Goal: Information Seeking & Learning: Learn about a topic

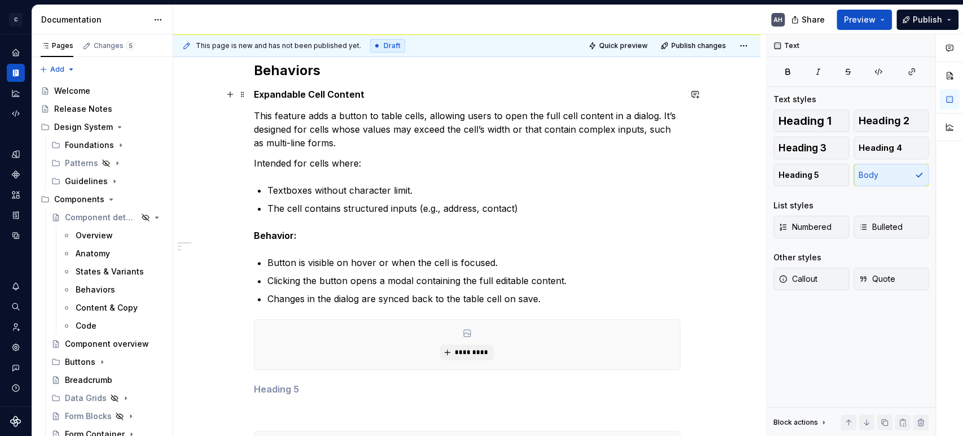
click at [384, 98] on h5 "Expandable Cell Content" at bounding box center [467, 94] width 427 height 11
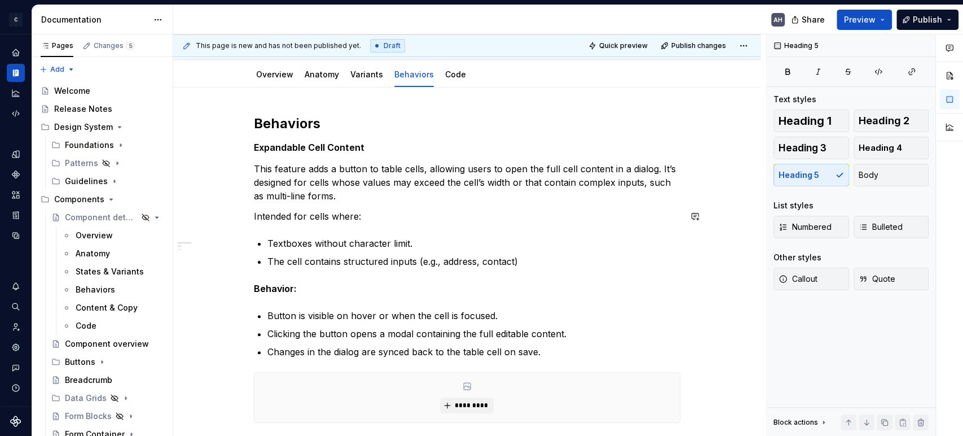
scroll to position [36, 0]
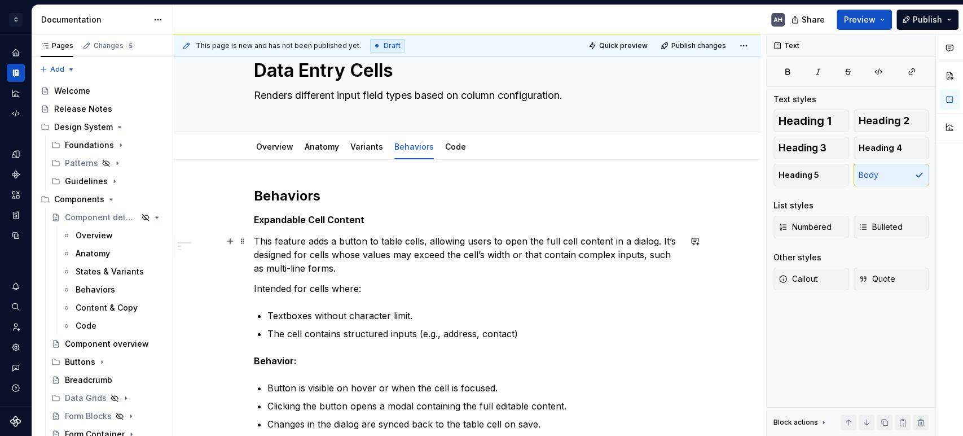
click at [419, 242] on p "This feature adds a button to table cells, allowing users to open the full cell…" at bounding box center [467, 254] width 427 height 41
click at [436, 235] on p "This feature adds a button to table cells, allowing users to open the full cell…" at bounding box center [467, 254] width 427 height 41
click at [406, 282] on p "Intended for cells where:" at bounding box center [467, 289] width 427 height 14
click at [365, 299] on div "Behaviors Expandable Cell Content This feature adds a button to table cells, al…" at bounding box center [467, 397] width 427 height 420
click at [343, 289] on p "Intended for cells where:" at bounding box center [467, 289] width 427 height 14
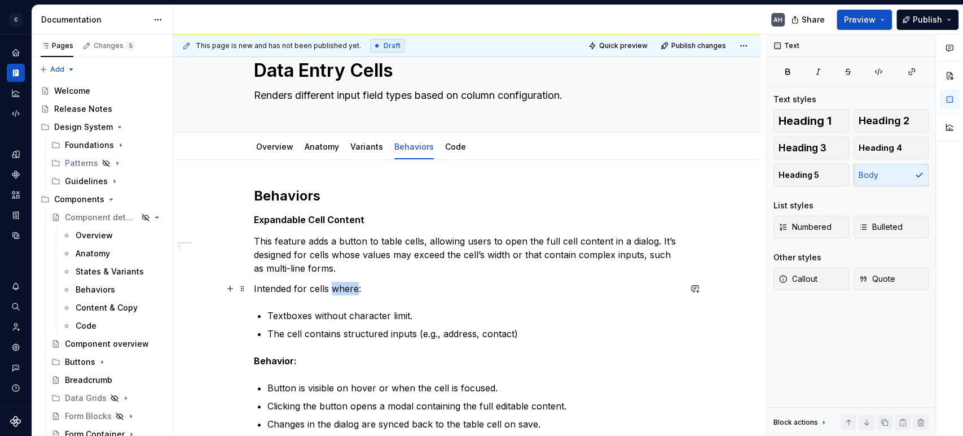
click at [343, 289] on p "Intended for cells where:" at bounding box center [467, 289] width 427 height 14
click at [385, 305] on div "Behaviors Expandable Cell Content This feature adds a button to table cells, al…" at bounding box center [467, 397] width 427 height 420
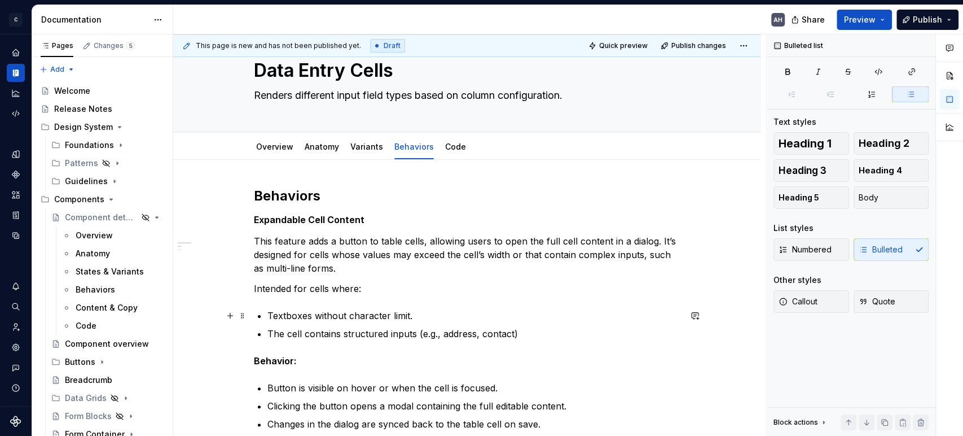
click at [384, 318] on p "Textboxes without character limit." at bounding box center [473, 316] width 413 height 14
click at [428, 313] on p "Textboxes without character limit." at bounding box center [473, 316] width 413 height 14
click at [532, 335] on p "The cell contains structured inputs (e.g., address, contact)" at bounding box center [473, 334] width 413 height 14
type textarea "*"
click at [399, 310] on p "Textboxes without character limit." at bounding box center [473, 316] width 413 height 14
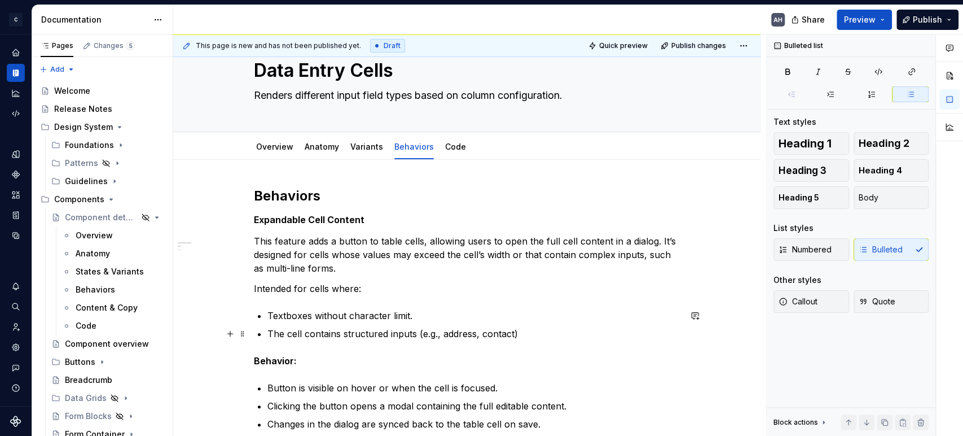
click at [546, 327] on p "The cell contains structured inputs (e.g., address, contact)" at bounding box center [473, 334] width 413 height 14
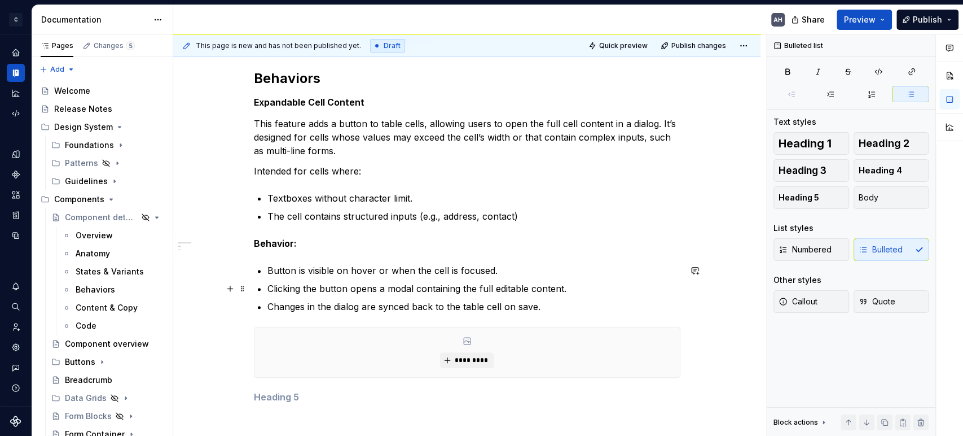
scroll to position [161, 0]
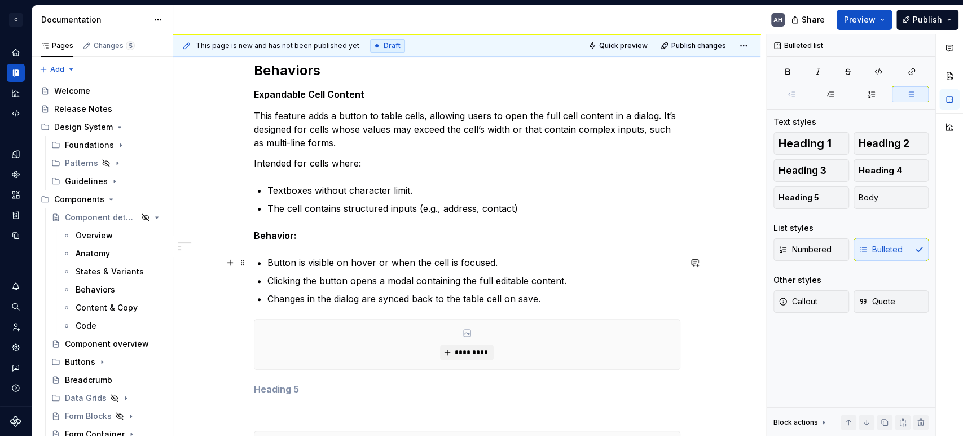
click at [321, 264] on p "Button is visible on hover or when the cell is focused." at bounding box center [473, 263] width 413 height 14
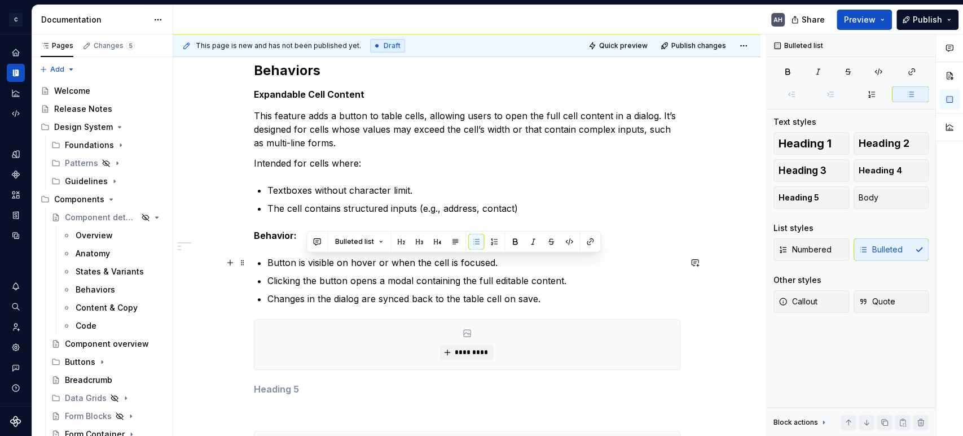
click at [406, 259] on p "Button is visible on hover or when the cell is focused." at bounding box center [473, 263] width 413 height 14
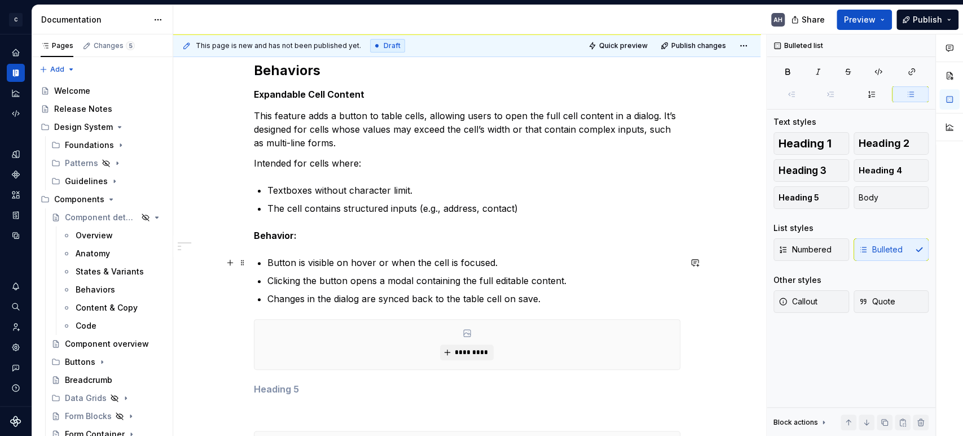
click at [520, 267] on p "Button is visible on hover or when the cell is focused." at bounding box center [473, 263] width 413 height 14
click at [336, 282] on p "Clicking the button opens a modal containing the full editable content." at bounding box center [473, 281] width 413 height 14
click at [393, 279] on p "Clicking the button opens a modal containing the full editable content." at bounding box center [473, 281] width 413 height 14
click at [425, 278] on p "Clicking the button opens a modal containing the full editable content." at bounding box center [473, 281] width 413 height 14
click at [477, 279] on p "Clicking the button opens a modal containing the full editable content." at bounding box center [473, 281] width 413 height 14
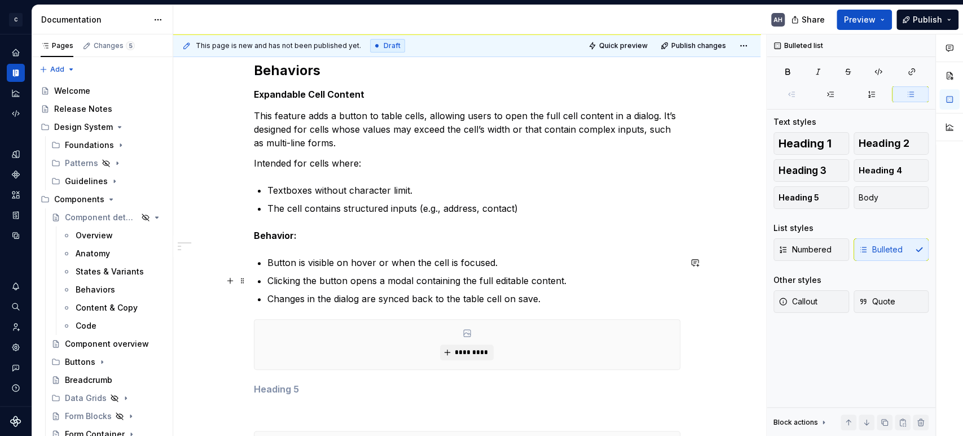
click at [563, 279] on p "Clicking the button opens a modal containing the full editable content." at bounding box center [473, 281] width 413 height 14
click at [573, 281] on p "Clicking the button opens a modal containing the full editable content." at bounding box center [473, 281] width 413 height 14
click at [321, 285] on p "Clicking the button opens a modal containing the full editable content." at bounding box center [473, 281] width 413 height 14
click at [340, 297] on p "Changes in the dialog are synced back to the table cell on save." at bounding box center [473, 299] width 413 height 14
click at [561, 282] on p "Clicking the button opens a modal containing the full editable content." at bounding box center [473, 281] width 413 height 14
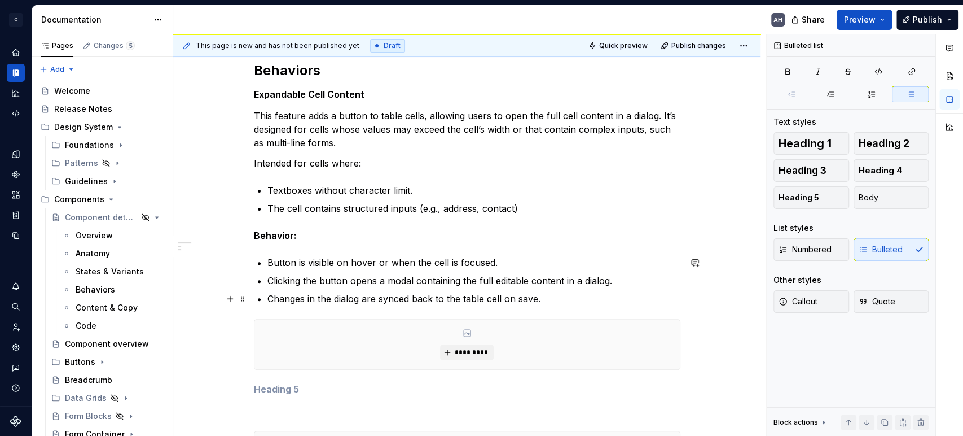
click at [321, 292] on p "Changes in the dialog are synced back to the table cell on save." at bounding box center [473, 299] width 413 height 14
click at [335, 299] on p "Changes in the dialog are synced back to the table cell on save." at bounding box center [473, 299] width 413 height 14
click at [363, 299] on p "Changes in the dialog are synced back to the table cell on save." at bounding box center [473, 299] width 413 height 14
click at [394, 300] on p "Changes in the dialog are synced back to the table cell on save." at bounding box center [473, 299] width 413 height 14
click at [460, 298] on p "Changes in the dialog are synced back to the table cell on save." at bounding box center [473, 299] width 413 height 14
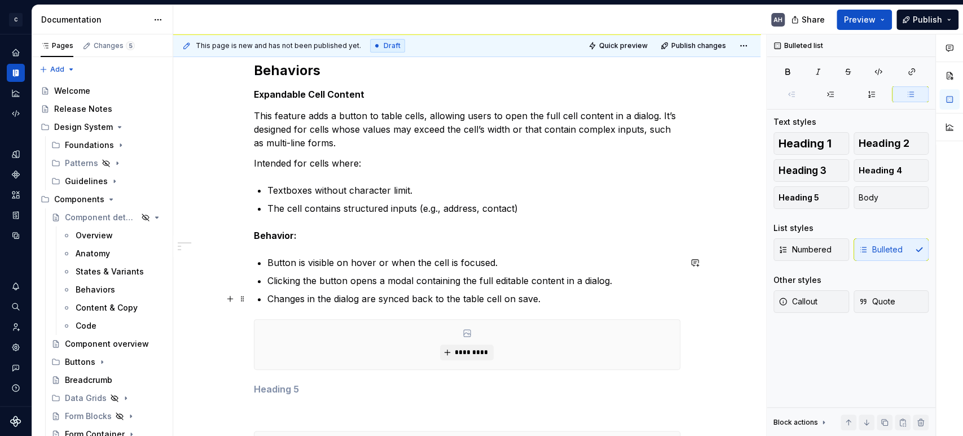
click at [536, 297] on p "Changes in the dialog are synced back to the table cell on save." at bounding box center [473, 299] width 413 height 14
click at [546, 301] on p "Changes in the dialog are synced back to the table cell on save." at bounding box center [473, 299] width 413 height 14
click at [388, 301] on p "Changes in the dialog are synced back to the table cell on save." at bounding box center [473, 299] width 413 height 14
click at [556, 297] on p "Changes in the dialog are synced back to the table cell on save." at bounding box center [473, 299] width 413 height 14
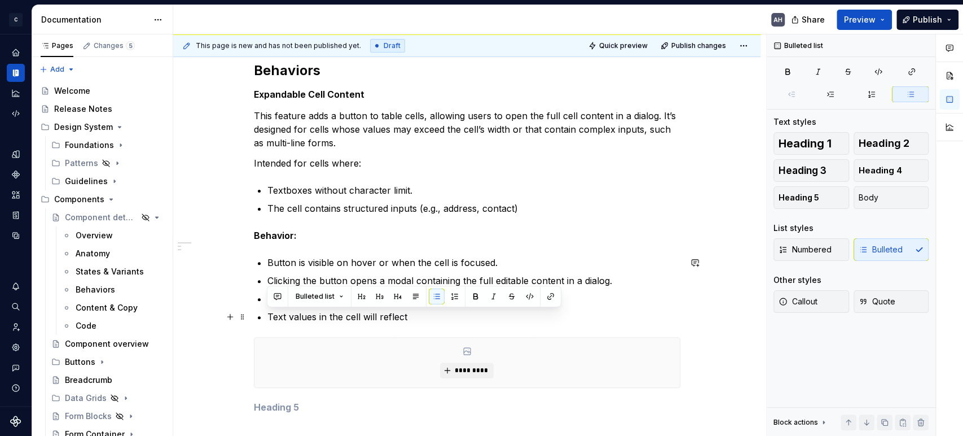
drag, startPoint x: 406, startPoint y: 314, endPoint x: 266, endPoint y: 306, distance: 140.2
click at [267, 306] on ul "Button is visible on hover or when the cell is focused. Clicking the button ope…" at bounding box center [473, 290] width 413 height 68
drag, startPoint x: 411, startPoint y: 314, endPoint x: 260, endPoint y: 314, distance: 151.2
click at [267, 314] on li "Text values in the cell will reflect" at bounding box center [473, 317] width 413 height 14
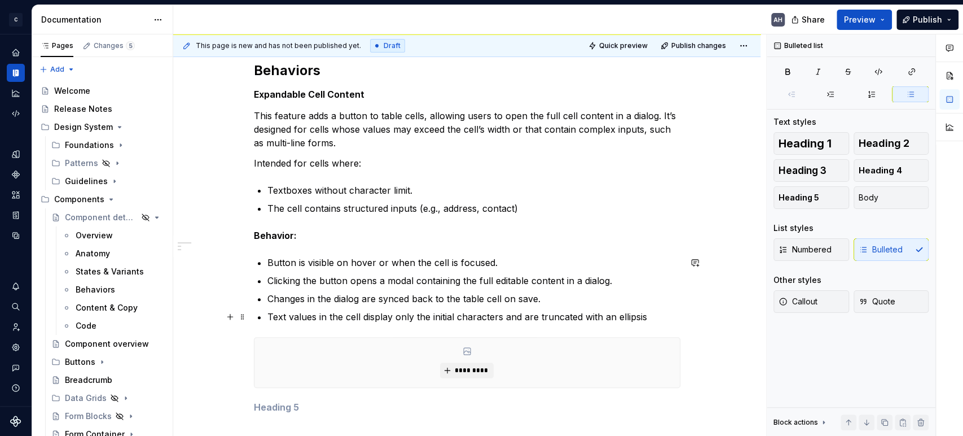
click at [353, 318] on p "Text values in the cell display only the initial characters and are truncated w…" at bounding box center [473, 317] width 413 height 14
click at [385, 321] on p "Text values in the cell display only the initial characters and are truncated w…" at bounding box center [473, 317] width 413 height 14
click at [401, 304] on p "Changes in the dialog are synced back to the table cell on save." at bounding box center [473, 299] width 413 height 14
click at [348, 315] on p "Text values in the cell display only the initial characters and are truncated w…" at bounding box center [473, 317] width 413 height 14
drag, startPoint x: 409, startPoint y: 318, endPoint x: 424, endPoint y: 317, distance: 15.8
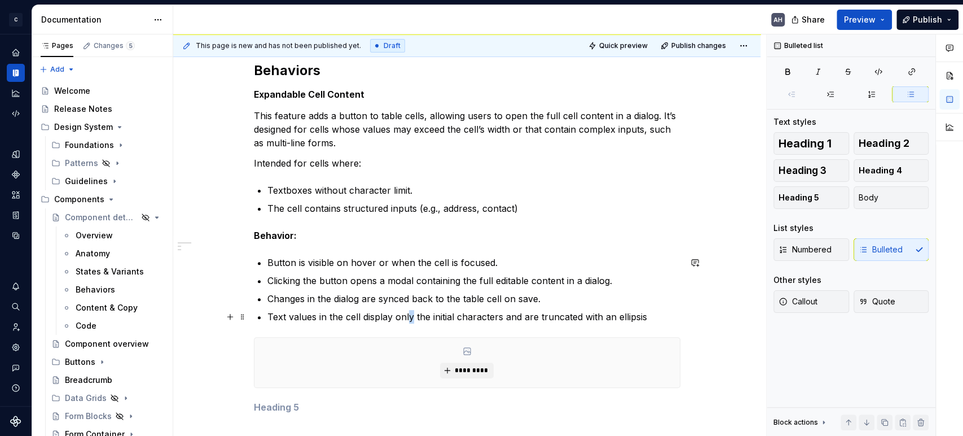
click at [410, 318] on p "Text values in the cell display only the initial characters and are truncated w…" at bounding box center [473, 317] width 413 height 14
click at [510, 316] on p "Text values in the cell display only the initial characters and are truncated w…" at bounding box center [473, 317] width 413 height 14
click at [646, 320] on p "Text values in the cell display only the initial characters and are truncated w…" at bounding box center [473, 317] width 413 height 14
click at [653, 318] on p "Text values in the cell display only the initial characters and are truncated w…" at bounding box center [473, 317] width 413 height 14
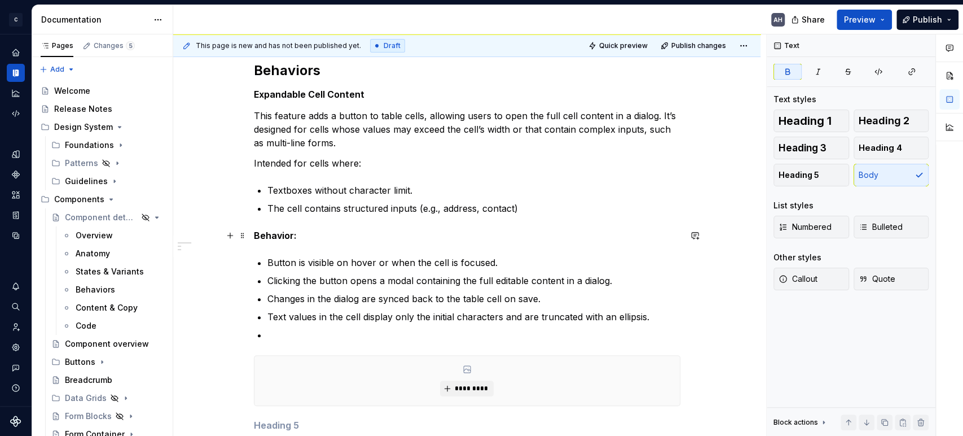
click at [287, 231] on strong "Behavior:" at bounding box center [275, 235] width 43 height 11
click at [306, 196] on p "Textboxes without character limit." at bounding box center [473, 190] width 413 height 14
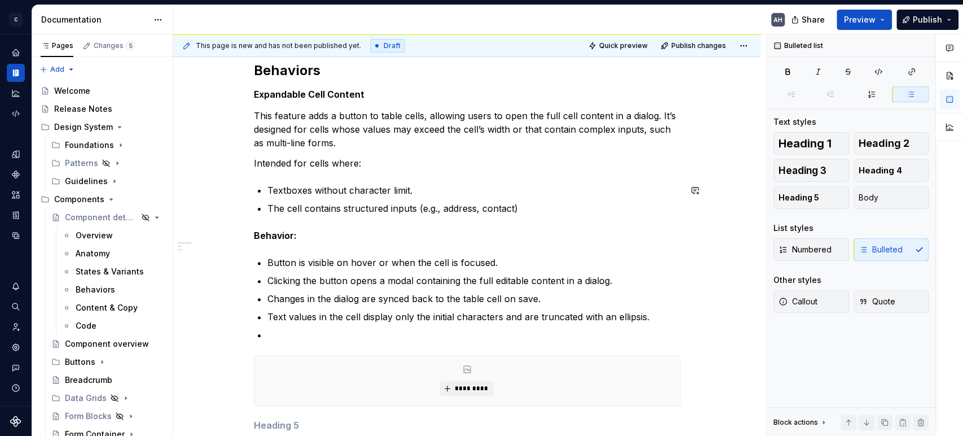
click at [380, 172] on div "Behaviors Expandable Cell Content This feature adds a button to table cells, al…" at bounding box center [467, 290] width 427 height 456
click at [378, 156] on p "Intended for cells where:" at bounding box center [467, 163] width 427 height 14
click at [421, 187] on p "Textboxes without character limit." at bounding box center [473, 190] width 413 height 14
click at [335, 190] on p "Textboxes without character limit." at bounding box center [473, 190] width 413 height 14
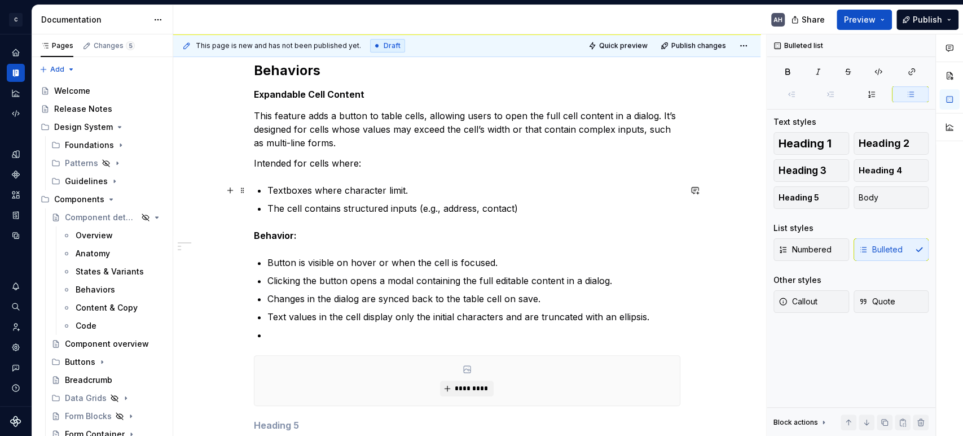
click at [392, 191] on p "Textboxes where character limit." at bounding box center [473, 190] width 413 height 14
click at [317, 192] on p "Textboxes where character may be truncated due to cell width and character limi…" at bounding box center [473, 190] width 413 height 14
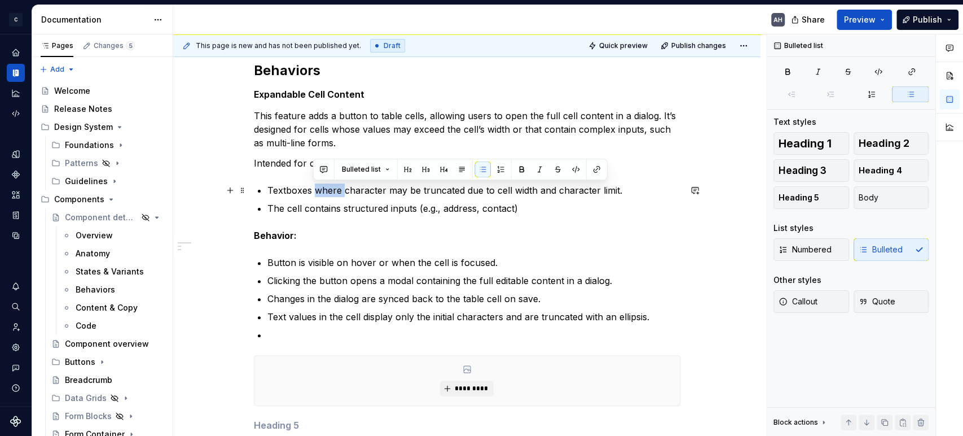
click at [317, 192] on p "Textboxes where character may be truncated due to cell width and character limi…" at bounding box center [473, 190] width 413 height 14
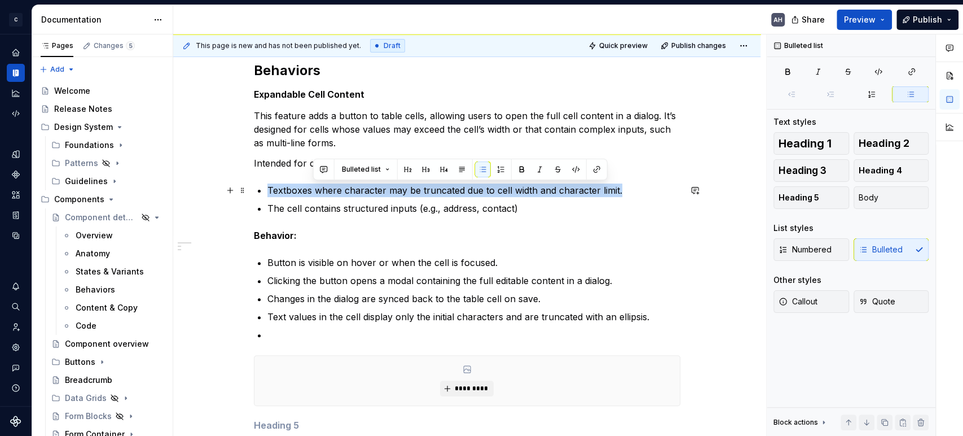
click at [317, 192] on p "Textboxes where character may be truncated due to cell width and character limi…" at bounding box center [473, 190] width 413 height 14
copy p "Textboxes where character may be truncated due to cell width and character limi…"
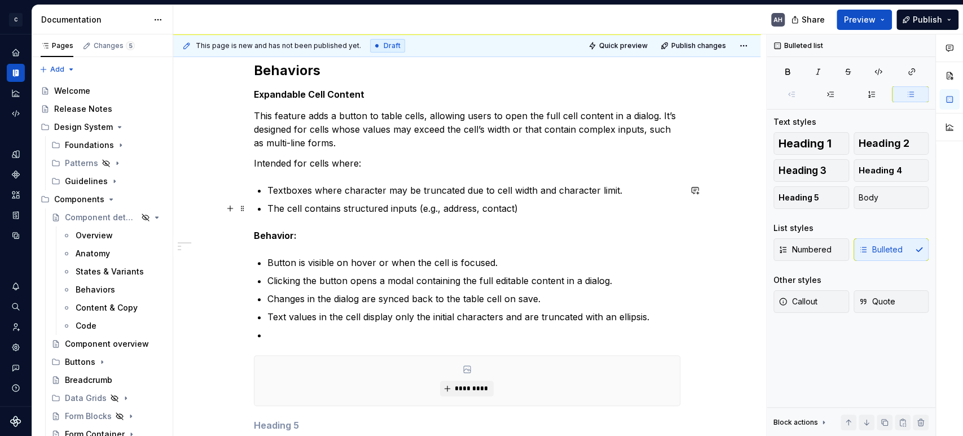
click at [323, 209] on p "The cell contains structured inputs (e.g., address, contact)" at bounding box center [473, 208] width 413 height 14
click at [344, 192] on p "Textboxes where character may be truncated due to cell width and character limi…" at bounding box center [473, 190] width 413 height 14
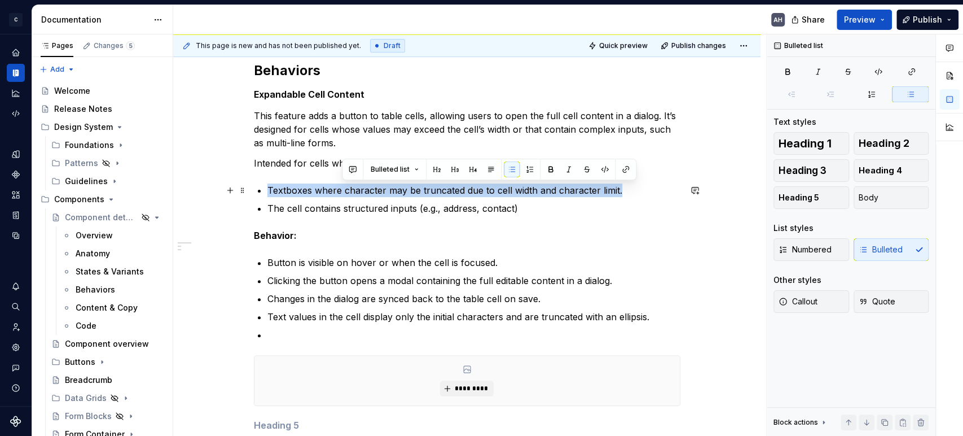
click at [344, 192] on p "Textboxes where character may be truncated due to cell width and character limi…" at bounding box center [473, 190] width 413 height 14
copy p "Textboxes where character may be truncated due to cell width and character limi…"
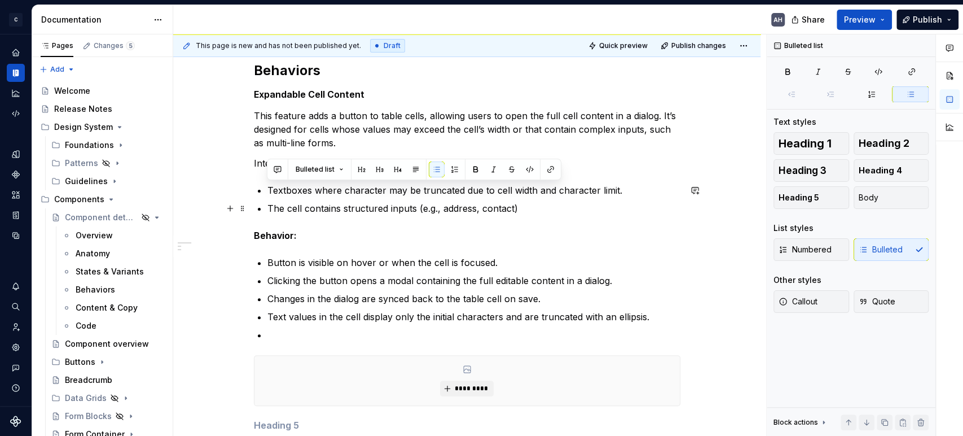
click at [588, 199] on ul "Textboxes where character may be truncated due to cell width and character limi…" at bounding box center [473, 199] width 413 height 32
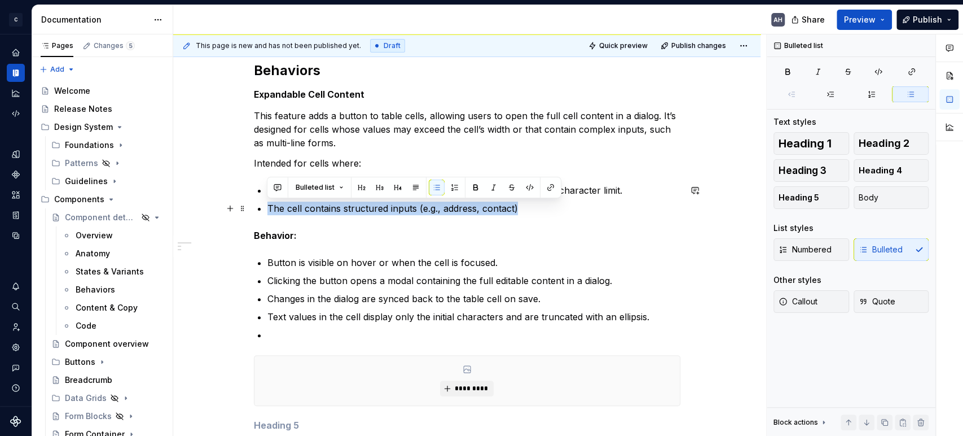
drag, startPoint x: 538, startPoint y: 213, endPoint x: 283, endPoint y: 198, distance: 255.0
click at [283, 198] on ul "Textboxes where character may be truncated due to cell width and character limi…" at bounding box center [473, 199] width 413 height 32
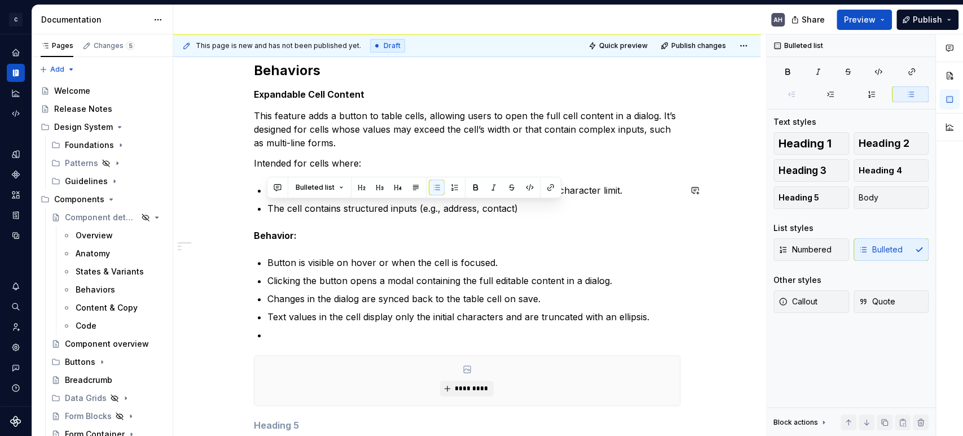
click at [331, 218] on div "Behaviors Expandable Cell Content This feature adds a button to table cells, al…" at bounding box center [467, 290] width 427 height 456
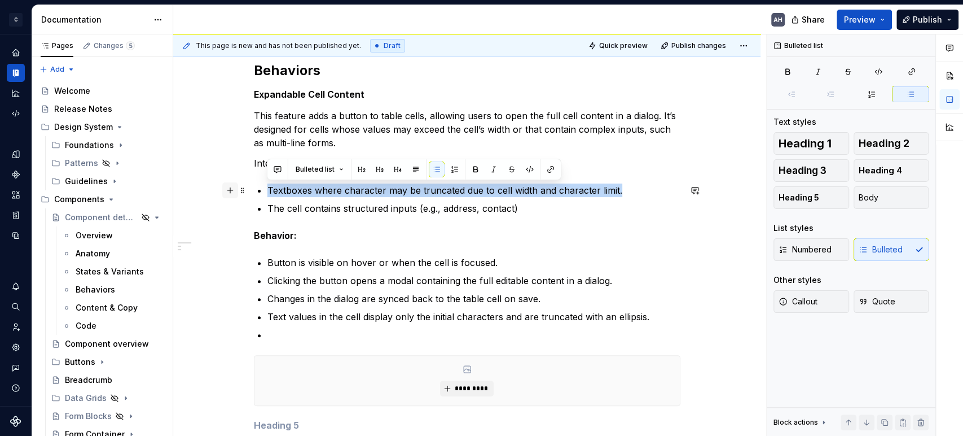
drag, startPoint x: 622, startPoint y: 191, endPoint x: 235, endPoint y: 192, distance: 386.6
click at [254, 192] on div "Behaviors Expandable Cell Content This feature adds a button to table cells, al…" at bounding box center [467, 297] width 427 height 470
copy p "Textboxes where character may be truncated due to cell width and character limi…"
click at [343, 190] on p "Textboxes where character may be truncated due to cell width and character limi…" at bounding box center [473, 190] width 413 height 14
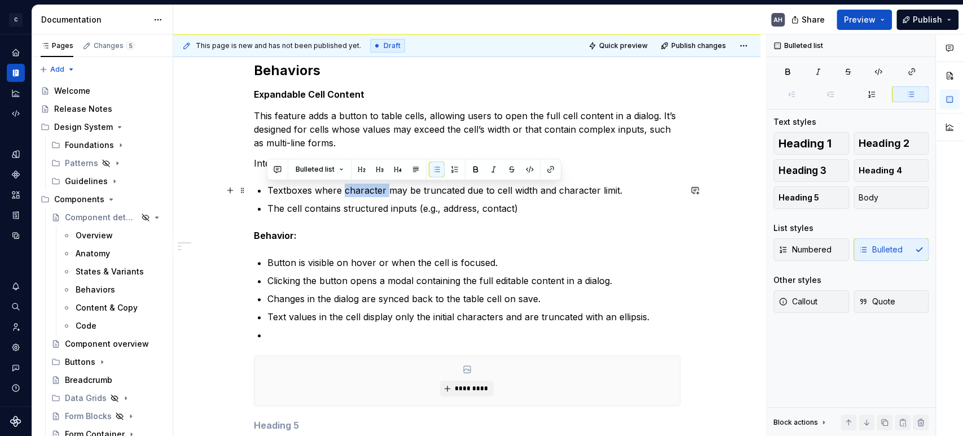
click at [343, 190] on p "Textboxes where character may be truncated due to cell width and character limi…" at bounding box center [473, 190] width 413 height 14
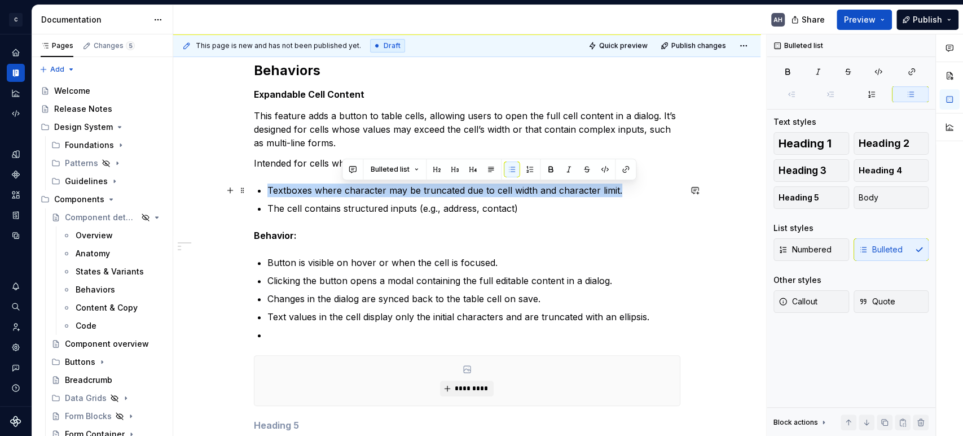
click at [343, 190] on p "Textboxes where character may be truncated due to cell width and character limi…" at bounding box center [473, 190] width 413 height 14
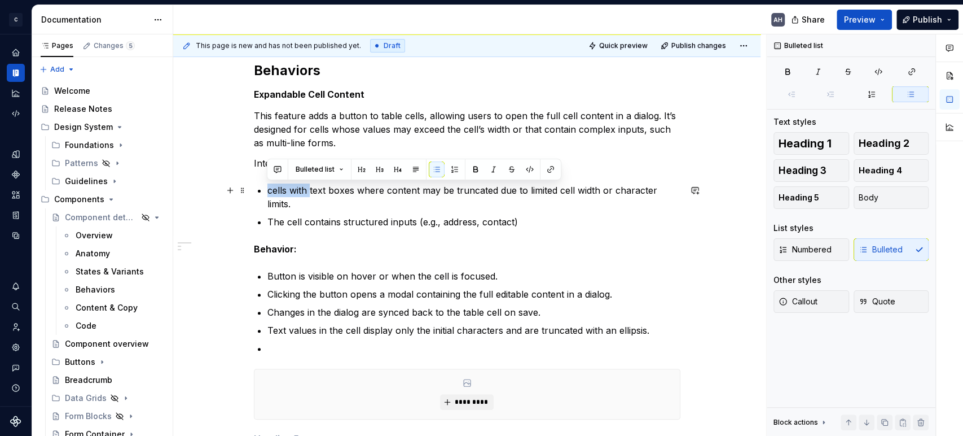
drag, startPoint x: 309, startPoint y: 191, endPoint x: 262, endPoint y: 188, distance: 46.3
click at [262, 188] on div "Behaviors Expandable Cell Content This feature adds a button to table cells, al…" at bounding box center [467, 297] width 427 height 470
click at [334, 204] on p "cells with text boxes where content may be truncated due to limited cell width …" at bounding box center [473, 196] width 413 height 27
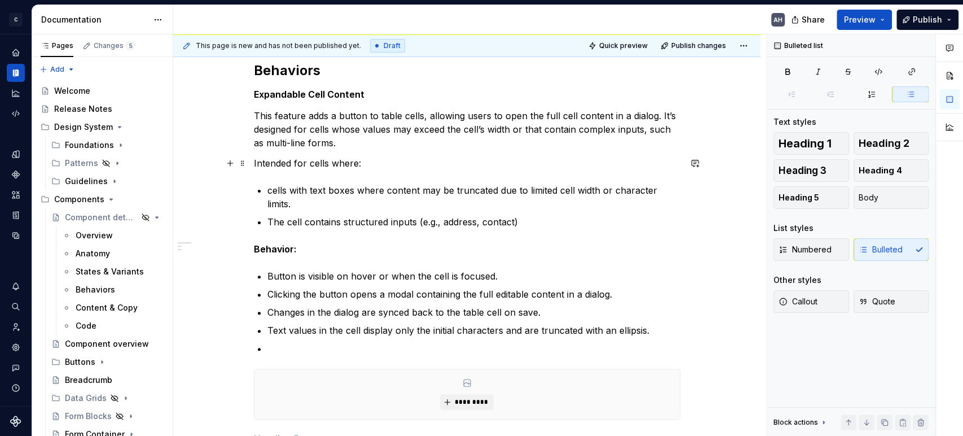
click at [339, 161] on p "Intended for cells where:" at bounding box center [467, 163] width 427 height 14
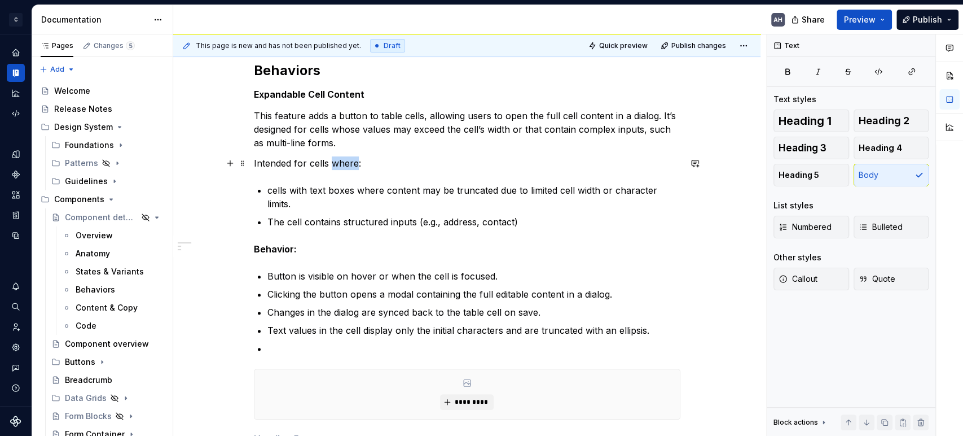
click at [339, 161] on p "Intended for cells where:" at bounding box center [467, 163] width 427 height 14
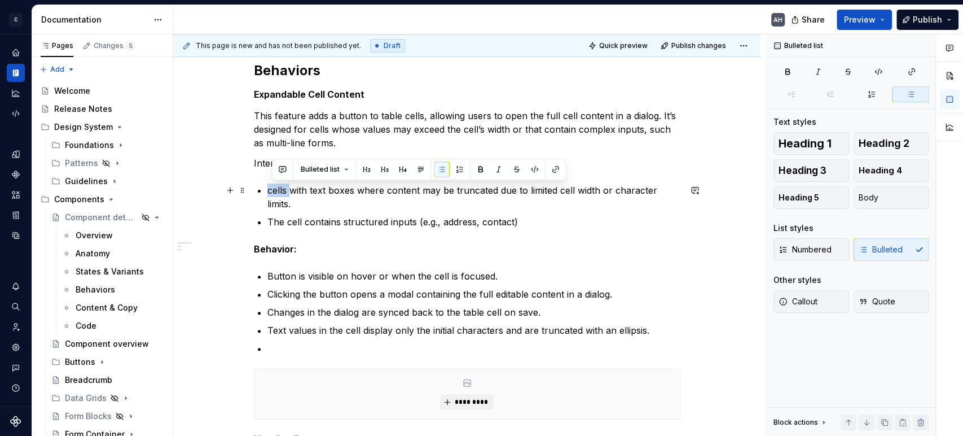
drag, startPoint x: 279, startPoint y: 191, endPoint x: 257, endPoint y: 188, distance: 22.7
click at [267, 188] on li "cells with text boxes where content may be truncated due to limited cell width …" at bounding box center [473, 196] width 413 height 27
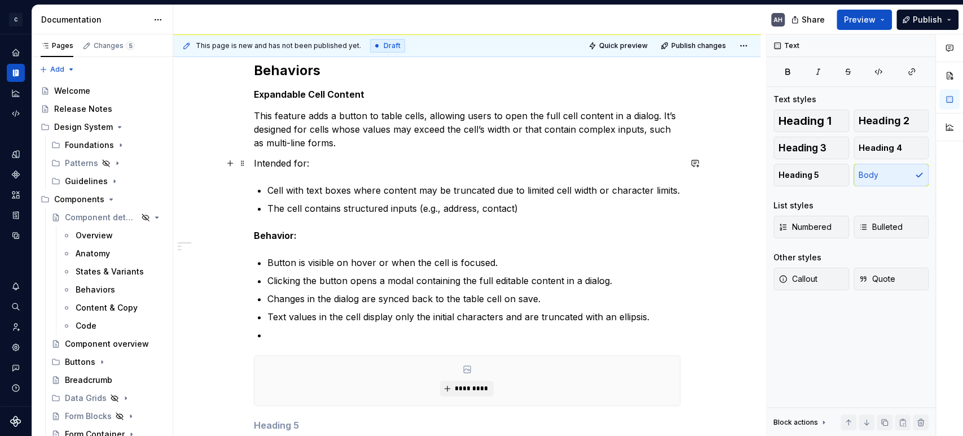
click at [331, 166] on p "Intended for:" at bounding box center [467, 163] width 427 height 14
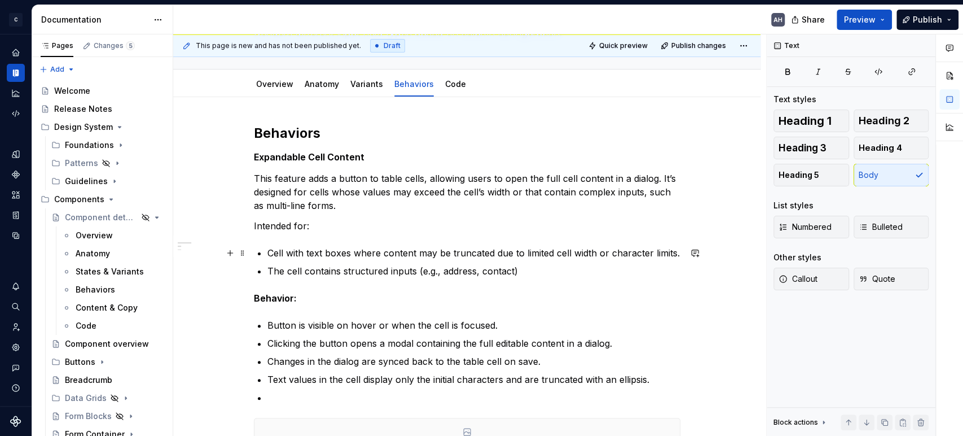
click at [530, 252] on p "Cell with text boxes where content may be truncated due to limited cell width o…" at bounding box center [473, 253] width 413 height 14
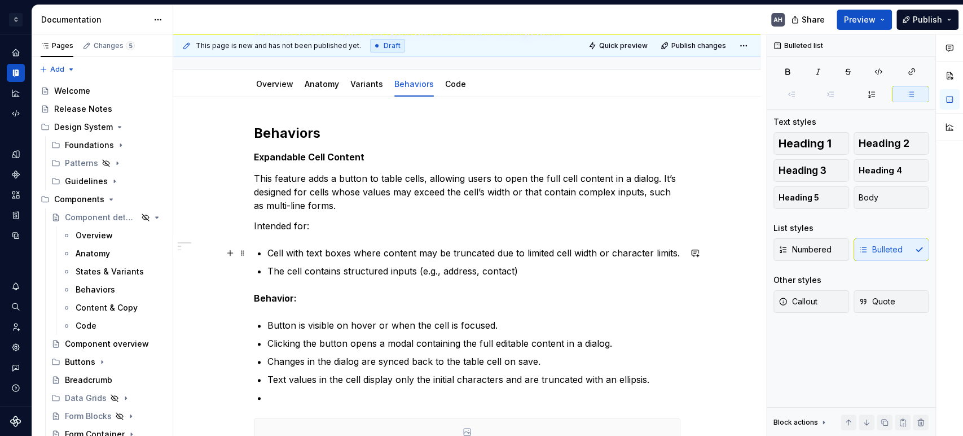
click at [609, 252] on p "Cell with text boxes where content may be truncated due to limited cell width o…" at bounding box center [473, 253] width 413 height 14
click at [578, 271] on p "The cell contains structured inputs (e.g., address, contact)" at bounding box center [473, 271] width 413 height 14
click at [348, 267] on p "The cell contains structured inputs (e.g., address, contact)" at bounding box center [473, 271] width 413 height 14
click at [302, 270] on p "The cell contains structured inputs (e.g., address, contact)" at bounding box center [473, 271] width 413 height 14
click at [308, 250] on p "Cell with text boxes where content may be truncated due to limited cell width o…" at bounding box center [473, 253] width 413 height 14
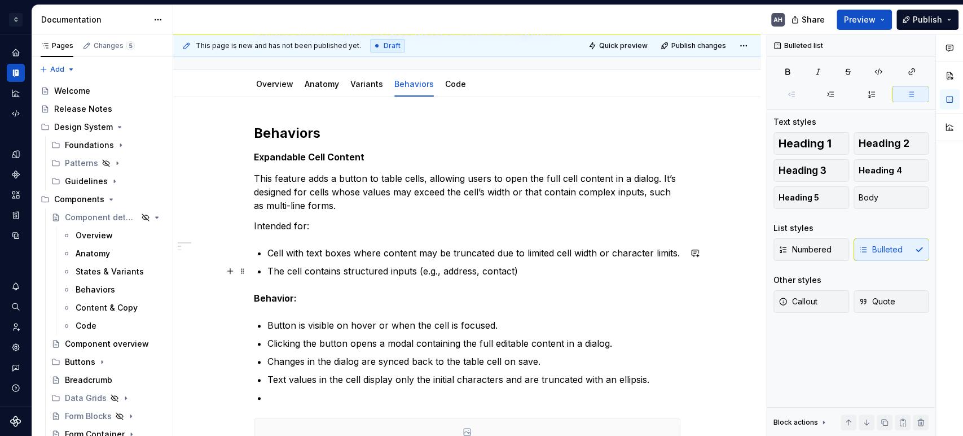
click at [300, 274] on p "The cell contains structured inputs (e.g., address, contact)" at bounding box center [473, 271] width 413 height 14
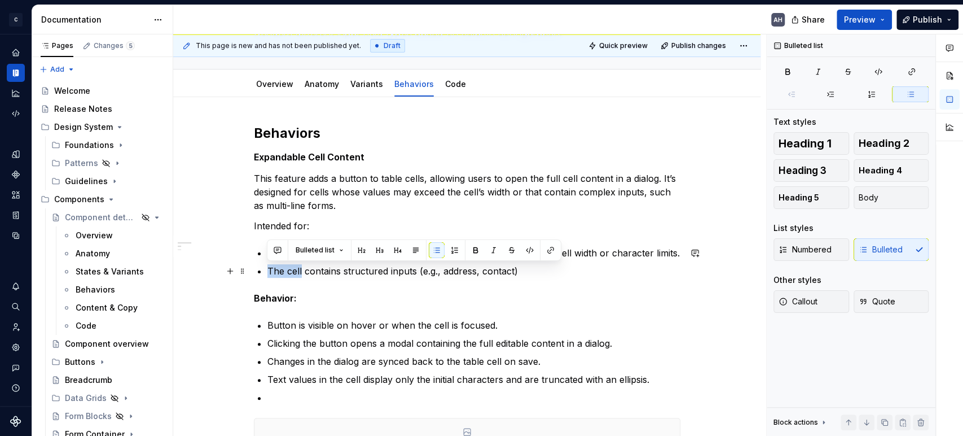
drag, startPoint x: 301, startPoint y: 270, endPoint x: 257, endPoint y: 270, distance: 44.0
click at [267, 270] on li "The cell contains structured inputs (e.g., address, contact)" at bounding box center [473, 271] width 413 height 14
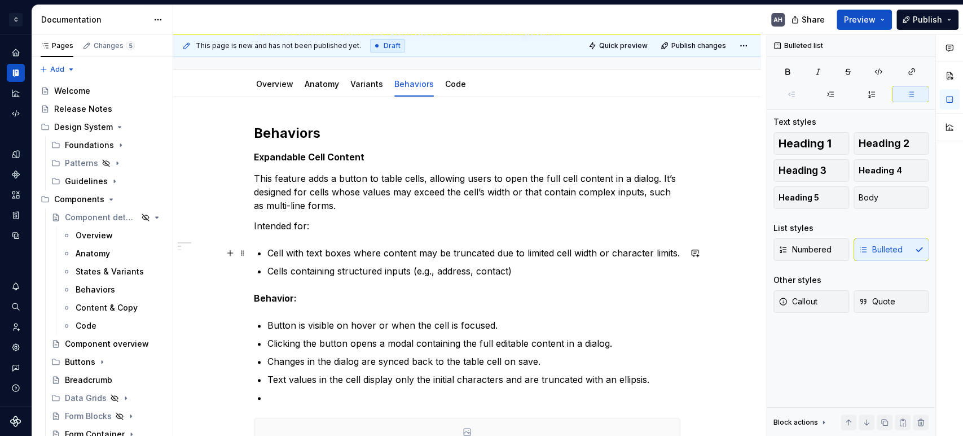
click at [573, 266] on p "Cells containing structured inputs (e.g., address, contact)" at bounding box center [473, 271] width 413 height 14
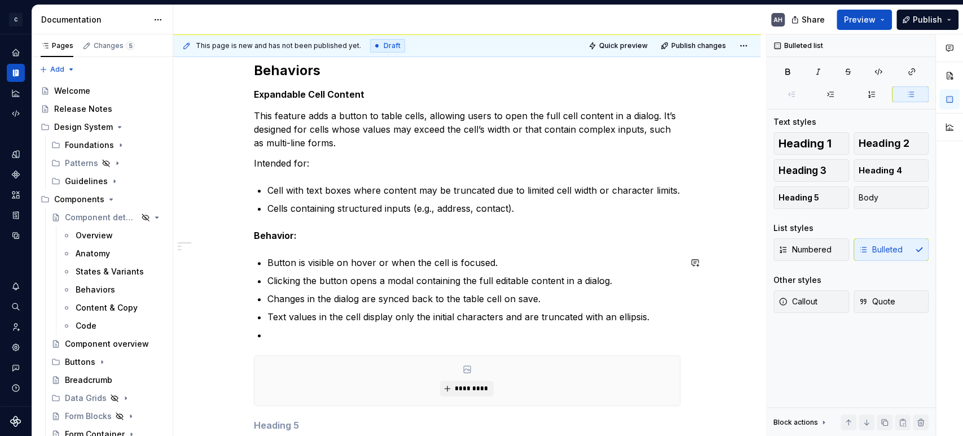
click at [343, 253] on div "Behaviors Expandable Cell Content This feature adds a button to table cells, al…" at bounding box center [467, 290] width 427 height 456
click at [492, 265] on p "Button is visible on hover or when the cell is focused." at bounding box center [473, 263] width 413 height 14
click at [433, 289] on ul "Button is visible on hover or when the cell is focused. Clicking the button ope…" at bounding box center [473, 299] width 413 height 86
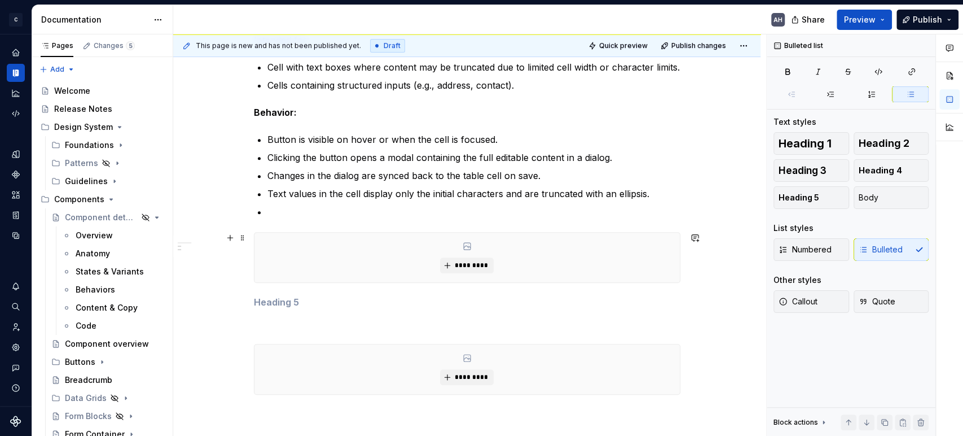
scroll to position [287, 0]
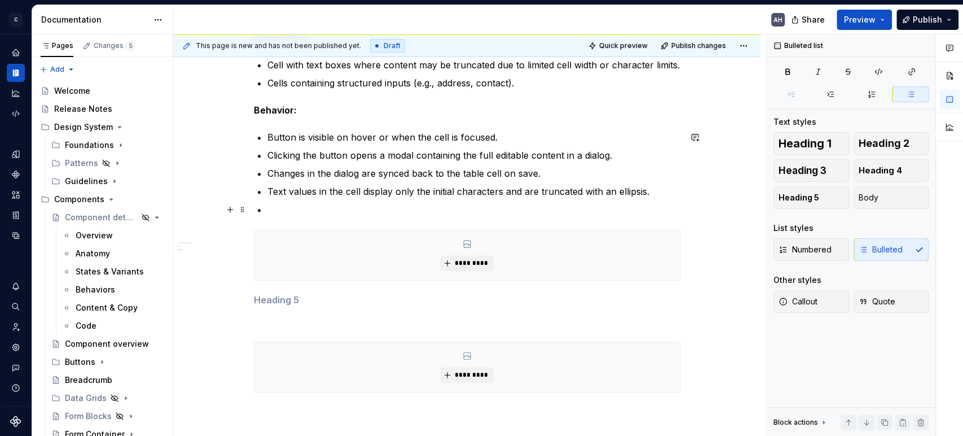
click at [538, 208] on p at bounding box center [473, 210] width 413 height 14
click at [321, 106] on p "Behavior:" at bounding box center [467, 110] width 427 height 14
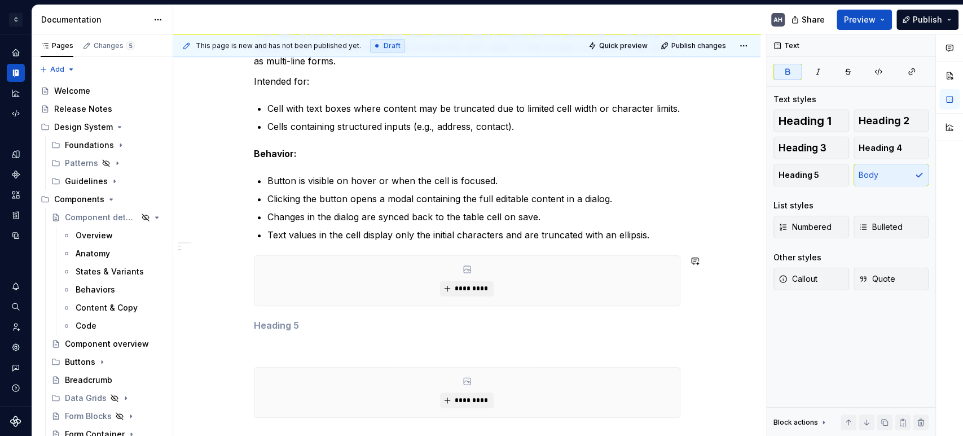
scroll to position [224, 0]
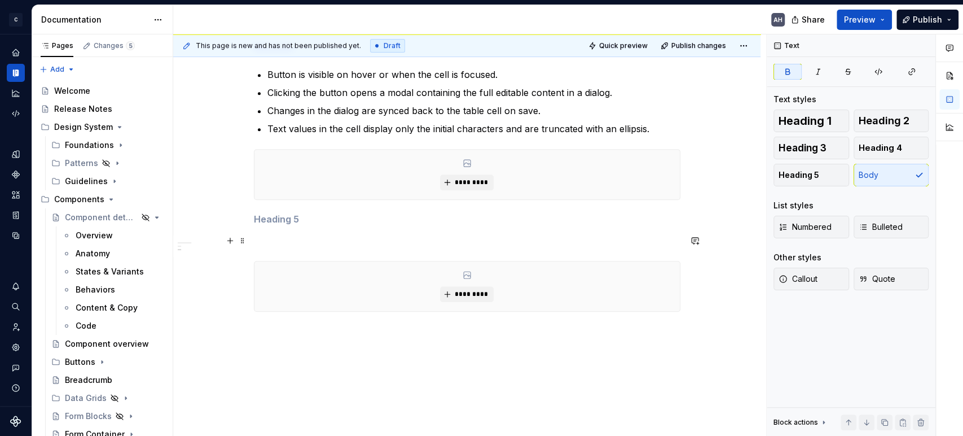
click at [451, 244] on p at bounding box center [467, 241] width 427 height 14
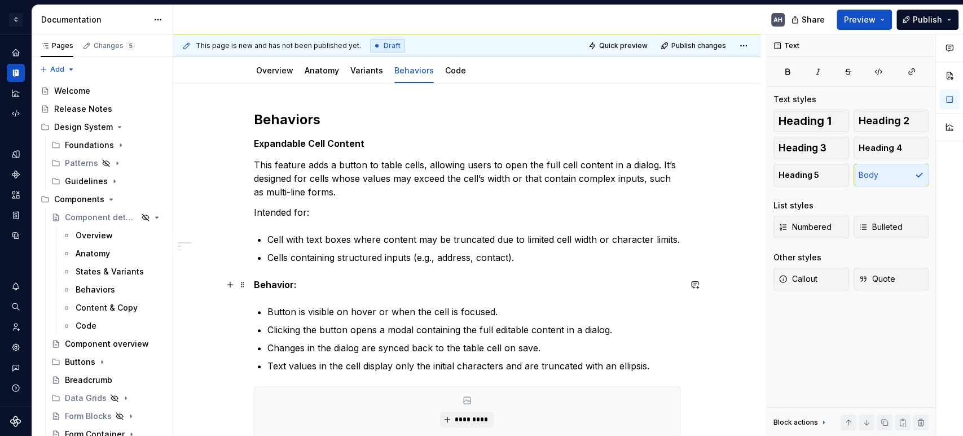
scroll to position [36, 0]
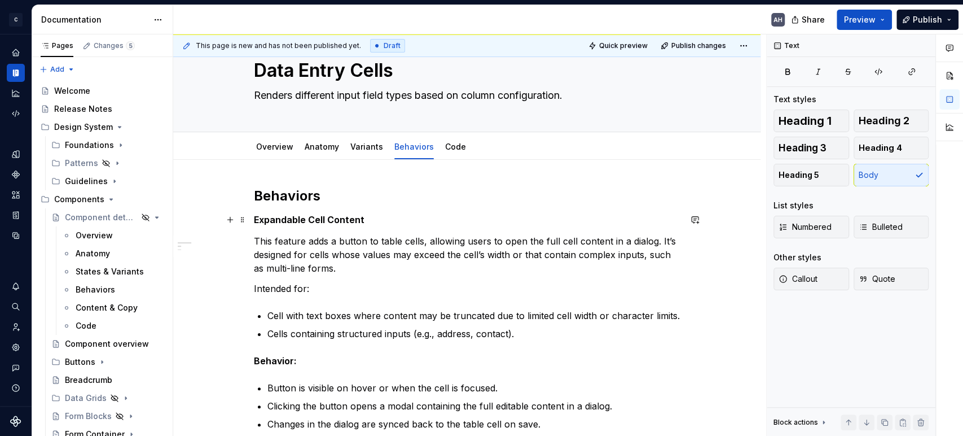
click at [377, 223] on h5 "Expandable Cell Content" at bounding box center [467, 219] width 427 height 11
click at [363, 192] on h2 "Behaviors" at bounding box center [467, 196] width 427 height 18
click at [367, 223] on h5 "Expandable Cell Content" at bounding box center [467, 219] width 427 height 11
click at [356, 187] on h2 "Behaviors" at bounding box center [467, 196] width 427 height 18
click at [381, 231] on div "Behaviors Expandable Cell Content This feature adds a button to table cells, al…" at bounding box center [467, 406] width 427 height 438
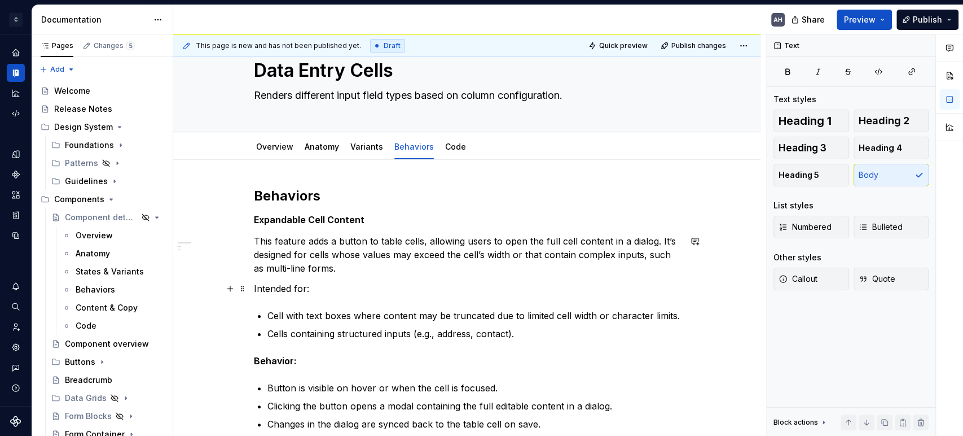
click at [367, 289] on p "Intended for:" at bounding box center [467, 289] width 427 height 14
click at [363, 205] on div "Behaviors Expandable Cell Content This feature adds a button to table cells, al…" at bounding box center [467, 406] width 427 height 438
click at [375, 144] on link "Variants" at bounding box center [366, 147] width 33 height 10
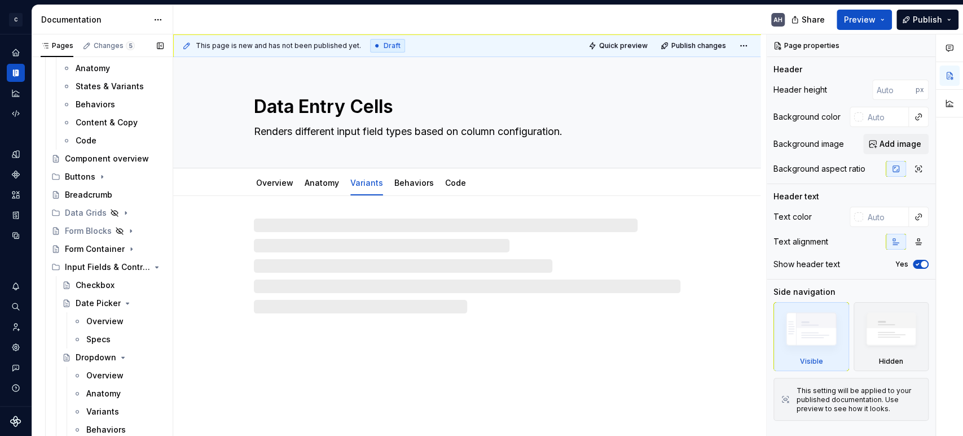
scroll to position [251, 0]
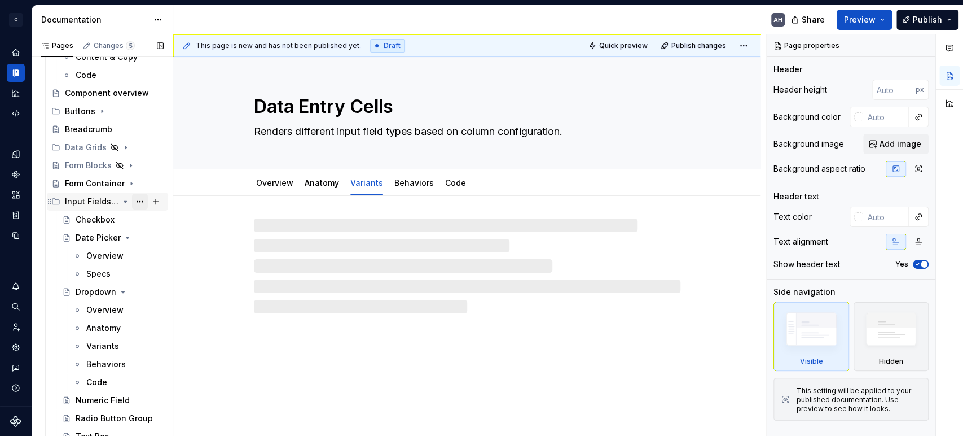
click at [132, 200] on button "Page tree" at bounding box center [140, 202] width 16 height 16
type textarea "*"
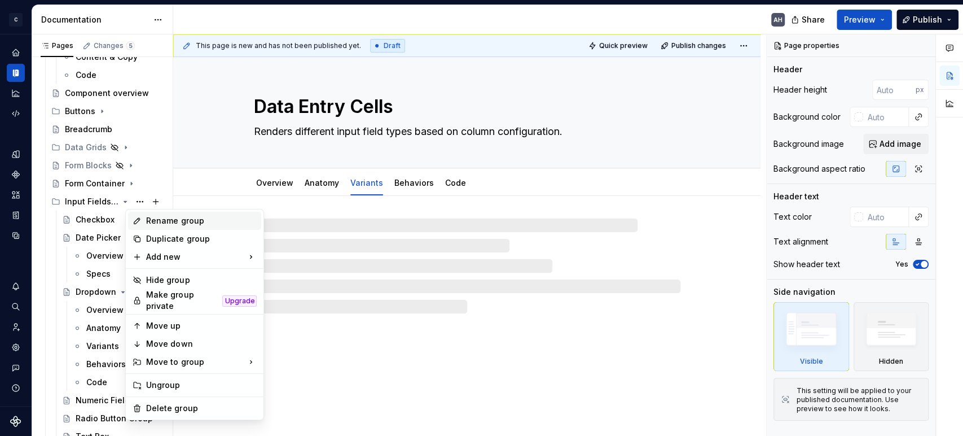
click at [180, 221] on div "Rename group" at bounding box center [201, 220] width 111 height 11
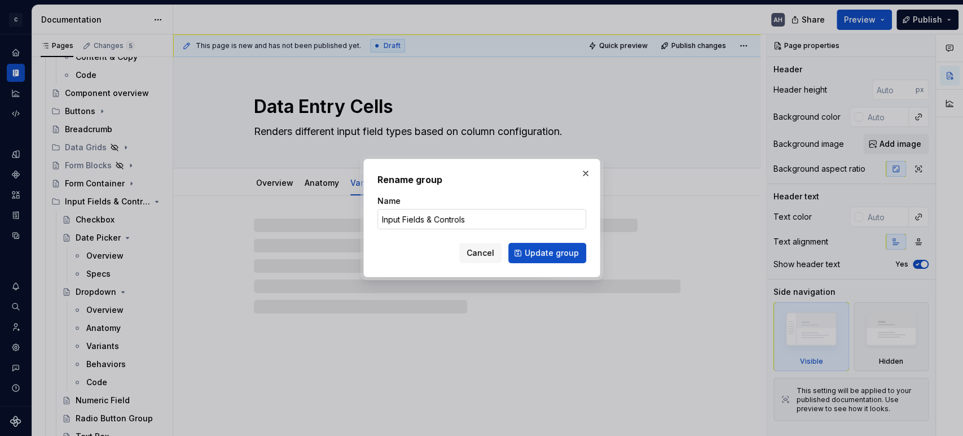
click at [406, 220] on input "Input Fields & Controls" at bounding box center [482, 219] width 209 height 20
drag, startPoint x: 431, startPoint y: 217, endPoint x: 402, endPoint y: 218, distance: 29.4
click at [402, 218] on input "Input Fields & Controls" at bounding box center [482, 219] width 209 height 20
drag, startPoint x: 406, startPoint y: 218, endPoint x: 425, endPoint y: 218, distance: 19.2
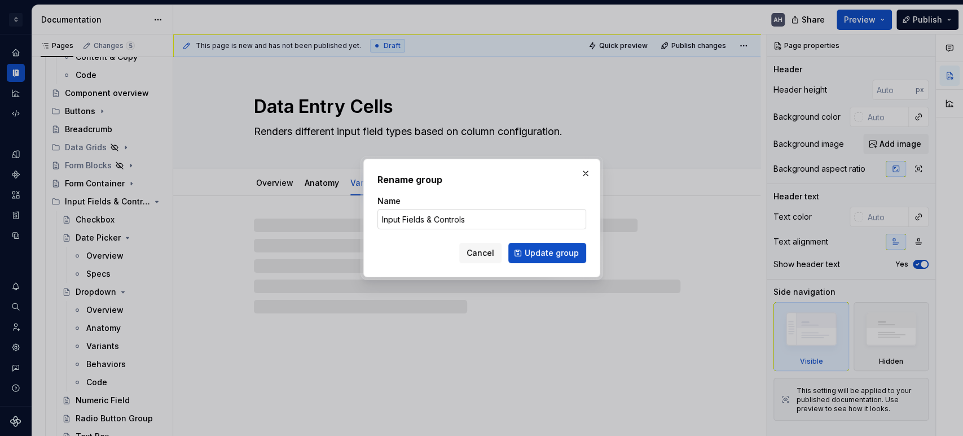
click at [425, 218] on input "Input Fields & Controls" at bounding box center [482, 219] width 209 height 20
click at [407, 218] on input "Input & Controls" at bounding box center [482, 219] width 209 height 20
click at [404, 218] on input "Input & Controls" at bounding box center [482, 219] width 209 height 20
type input "Input & Controls"
click at [550, 254] on span "Update group" at bounding box center [552, 252] width 54 height 11
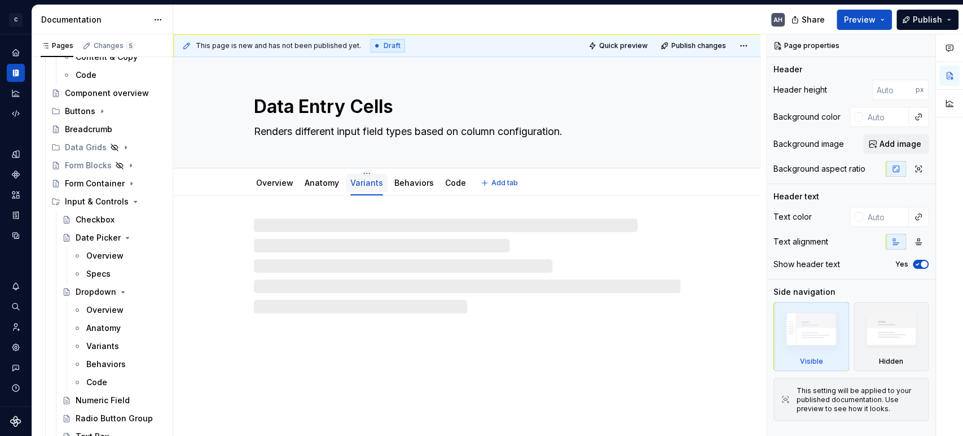
click at [366, 186] on link "Variants" at bounding box center [366, 183] width 33 height 10
click at [312, 178] on link "Anatomy" at bounding box center [322, 183] width 34 height 10
click at [363, 180] on link "Variants" at bounding box center [366, 183] width 33 height 10
type textarea "*"
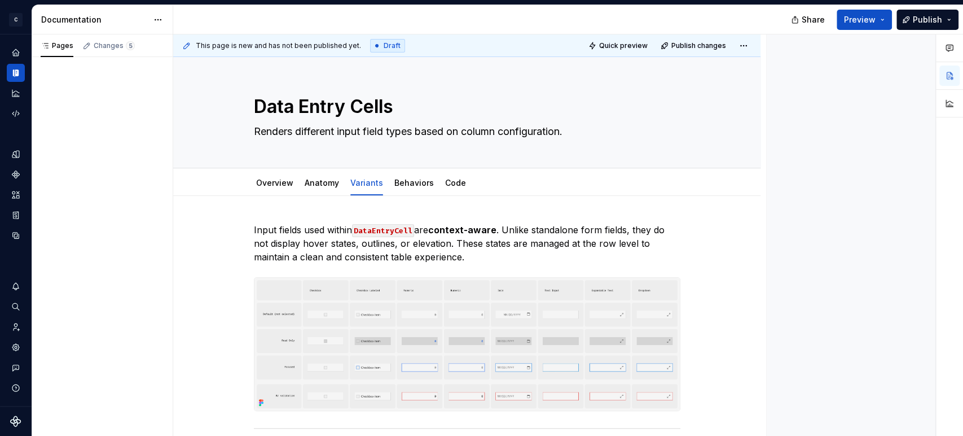
type textarea "*"
